Goal: Task Accomplishment & Management: Use online tool/utility

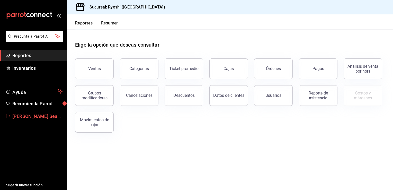
click at [29, 114] on span "[PERSON_NAME] Seahiel [PERSON_NAME]" at bounding box center [37, 116] width 50 height 7
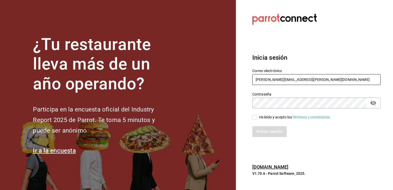
click at [323, 79] on input "caleb.franco@grupocosteno.com" at bounding box center [317, 79] width 128 height 11
type input "calebfranco@grupocosteno.com"
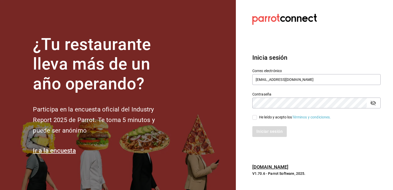
click at [255, 118] on input "He leído y acepto los Términos y condiciones." at bounding box center [255, 117] width 5 height 5
checkbox input "true"
click at [266, 132] on button "Iniciar sesión" at bounding box center [270, 131] width 35 height 11
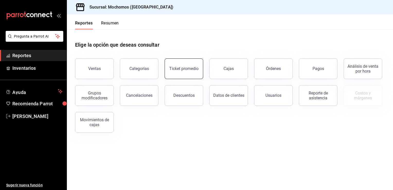
click at [188, 67] on div "Ticket promedio" at bounding box center [183, 68] width 29 height 5
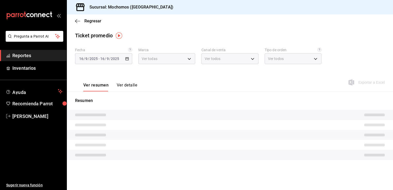
type input "81a909d9-58c5-46d1-b07d-4106a63ec642"
type input "PARROT,UBER_EATS,RAPPI,DIDI_FOOD,ONLINE"
type input "4757a820-eeb2-41c4-a2a2-ff7184acdd23,e3c18427-67e3-456a-aa48-e63191ec6ccf,aa1fd…"
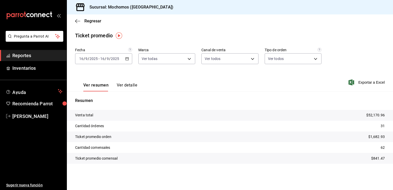
click at [128, 59] on icon "button" at bounding box center [127, 59] width 4 height 4
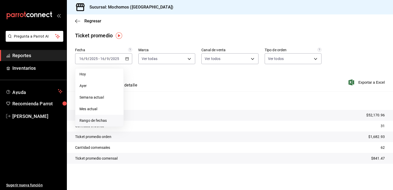
click at [94, 120] on span "Rango de fechas" at bounding box center [100, 120] width 40 height 5
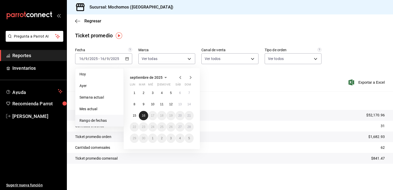
click at [143, 115] on abbr "16" at bounding box center [143, 116] width 3 height 4
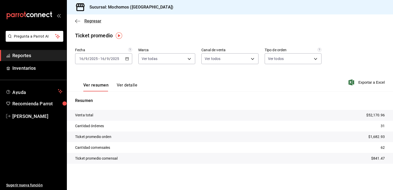
click at [90, 20] on span "Regresar" at bounding box center [92, 21] width 17 height 5
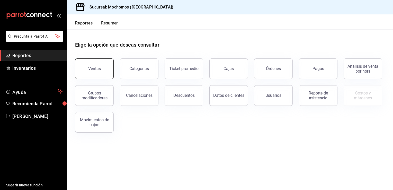
click at [89, 68] on div "Ventas" at bounding box center [94, 68] width 13 height 5
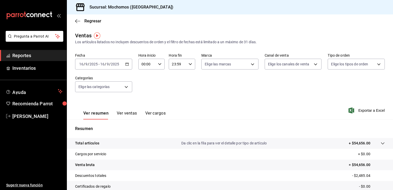
click at [125, 64] on icon "button" at bounding box center [127, 64] width 4 height 4
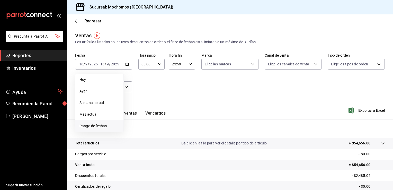
click at [98, 126] on span "Rango de fechas" at bounding box center [100, 125] width 40 height 5
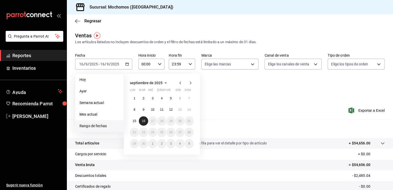
click at [145, 121] on abbr "16" at bounding box center [143, 121] width 3 height 4
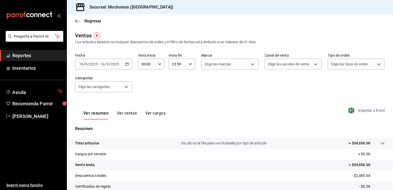
click at [362, 111] on span "Exportar a Excel" at bounding box center [367, 110] width 35 height 6
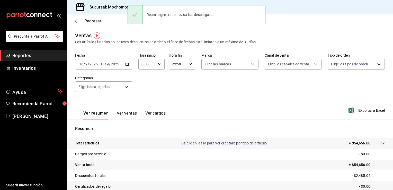
click at [86, 21] on span "Regresar" at bounding box center [92, 21] width 17 height 5
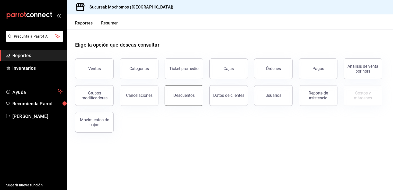
click at [190, 98] on button "Descuentos" at bounding box center [184, 95] width 39 height 21
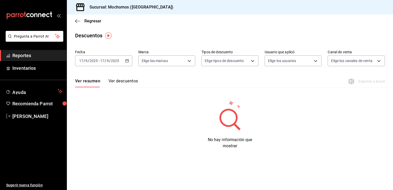
click at [128, 60] on icon "button" at bounding box center [127, 61] width 4 height 4
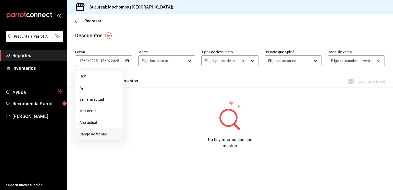
click at [94, 133] on span "Rango de fechas" at bounding box center [100, 134] width 40 height 5
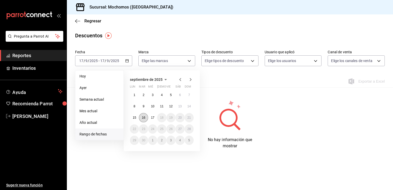
click at [143, 118] on abbr "16" at bounding box center [143, 118] width 3 height 4
click at [152, 117] on abbr "17" at bounding box center [152, 118] width 3 height 4
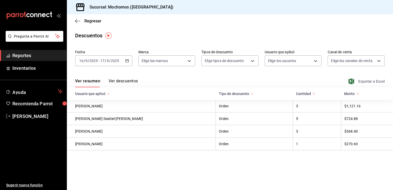
click at [366, 80] on span "Exportar a Excel" at bounding box center [367, 81] width 35 height 6
